Goal: Information Seeking & Learning: Learn about a topic

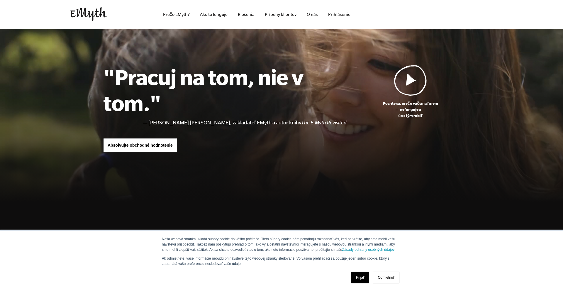
click at [363, 275] on font "Prijať" at bounding box center [360, 277] width 9 height 4
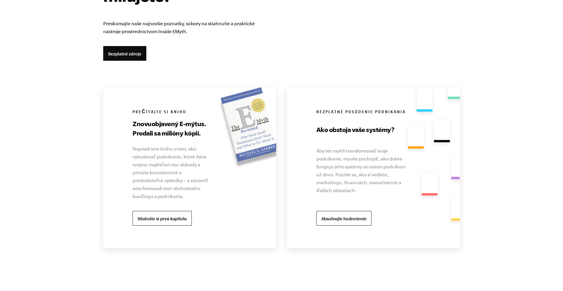
scroll to position [1094, 0]
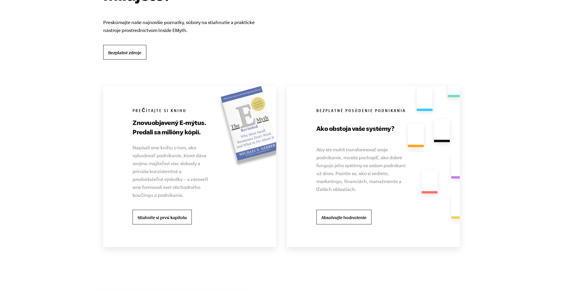
click at [134, 54] on font "Bezplatné zdroje" at bounding box center [124, 52] width 33 height 5
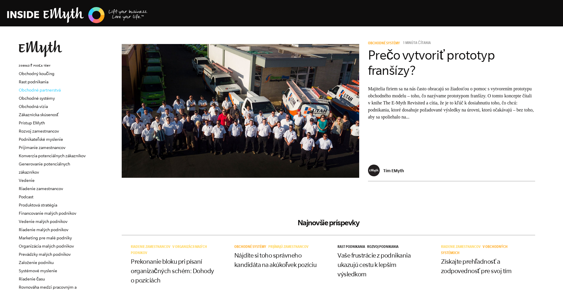
click at [36, 88] on font "Obchodné partnerstvá" at bounding box center [40, 90] width 42 height 5
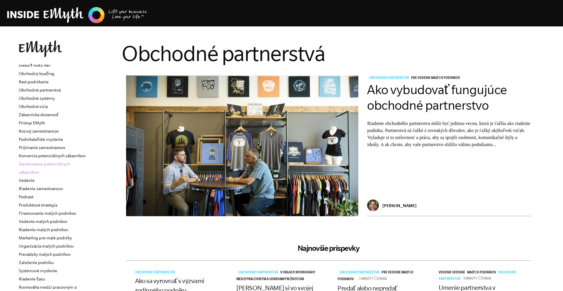
click at [54, 165] on font "Generovanie potenciálnych zákazníkov" at bounding box center [44, 168] width 51 height 13
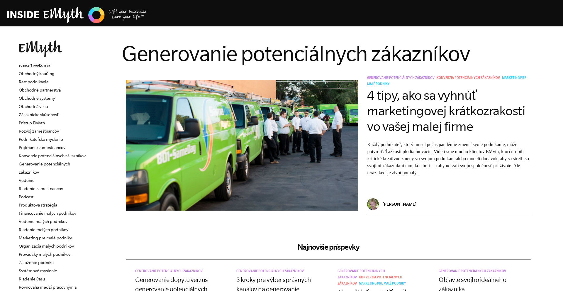
click at [72, 16] on img at bounding box center [77, 15] width 141 height 18
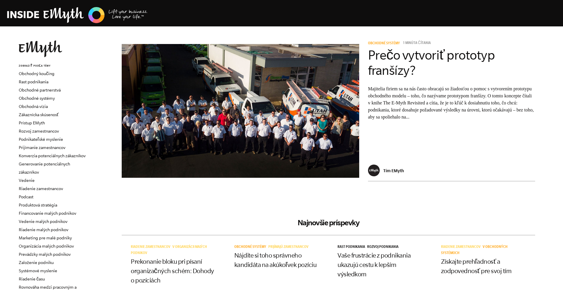
click at [62, 16] on img at bounding box center [77, 15] width 141 height 18
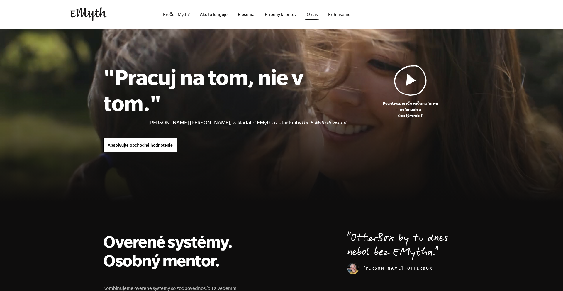
click at [310, 13] on font "O nás" at bounding box center [312, 14] width 11 height 5
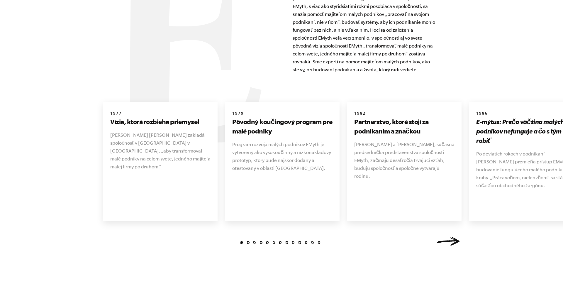
scroll to position [729, 0]
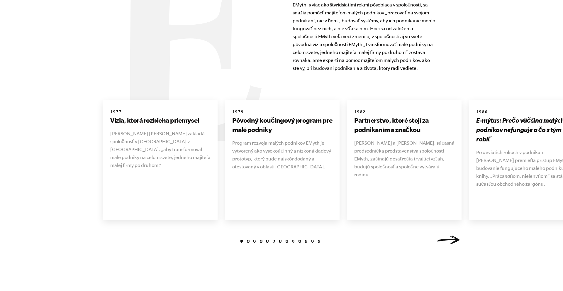
click at [320, 239] on li "13" at bounding box center [318, 240] width 3 height 3
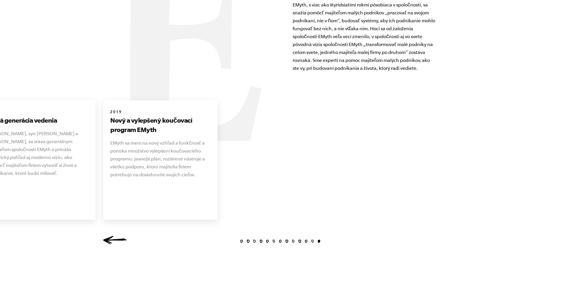
click at [311, 239] on li "12" at bounding box center [312, 240] width 3 height 3
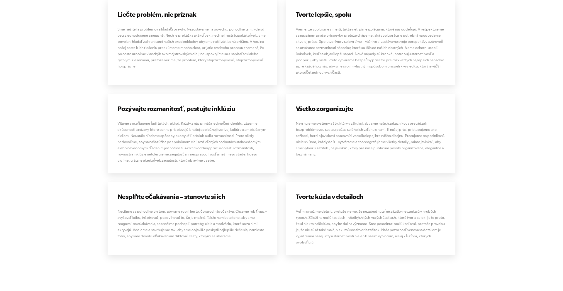
scroll to position [1755, 0]
